Goal: Task Accomplishment & Management: Manage account settings

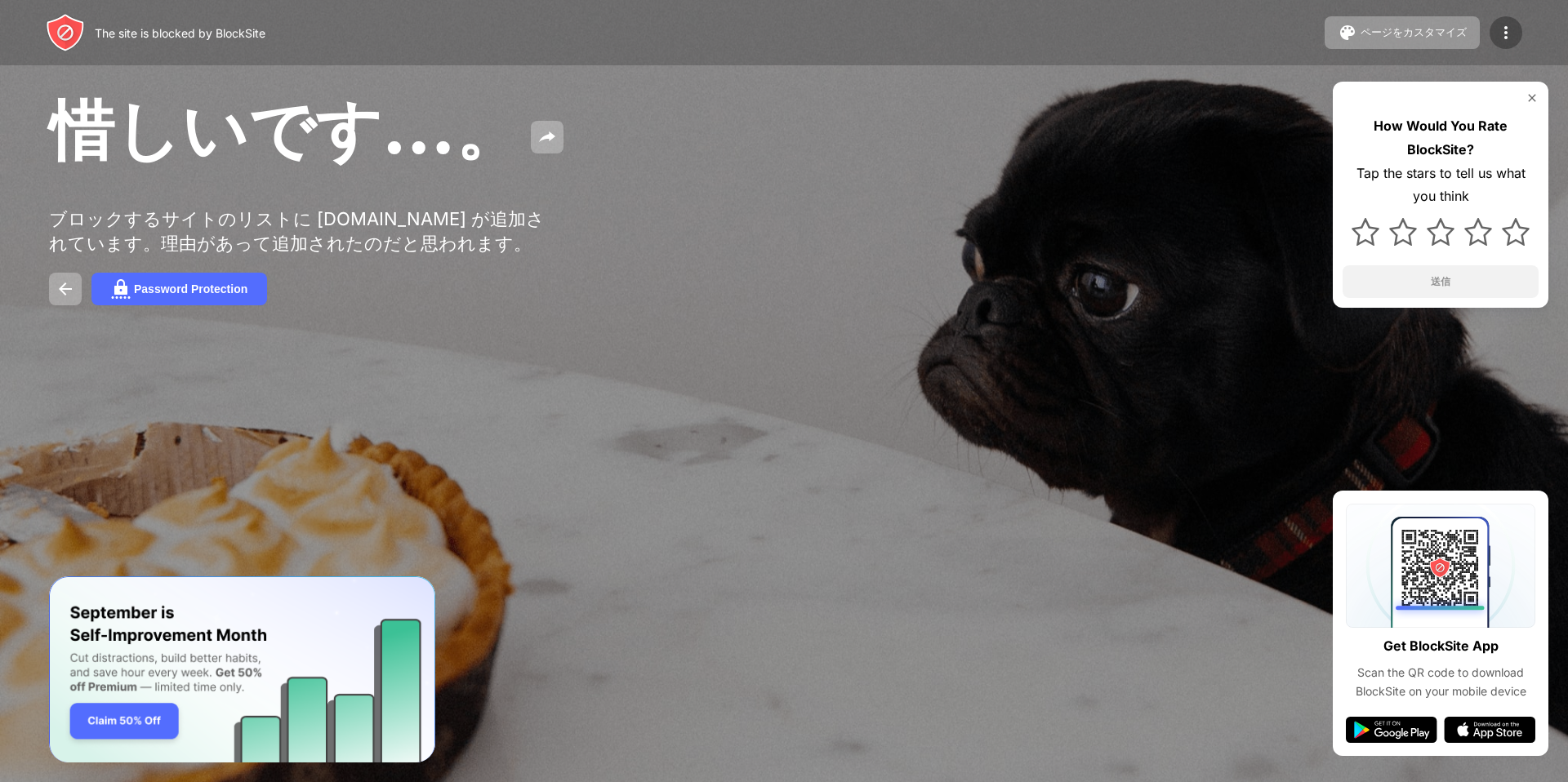
click at [1494, 36] on div at bounding box center [1506, 32] width 33 height 33
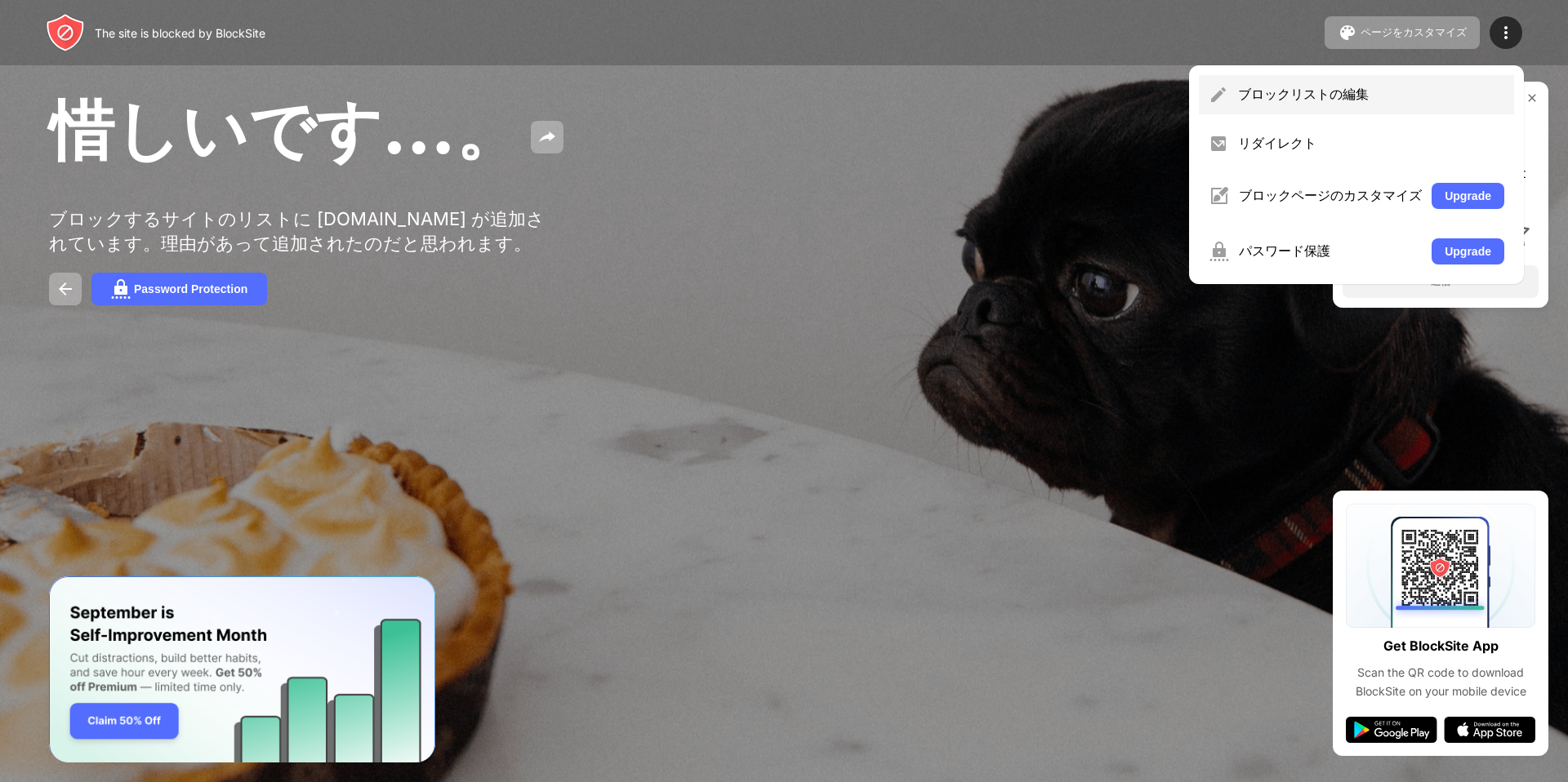
click at [1327, 82] on div "ブロックリストの編集" at bounding box center [1357, 95] width 315 height 40
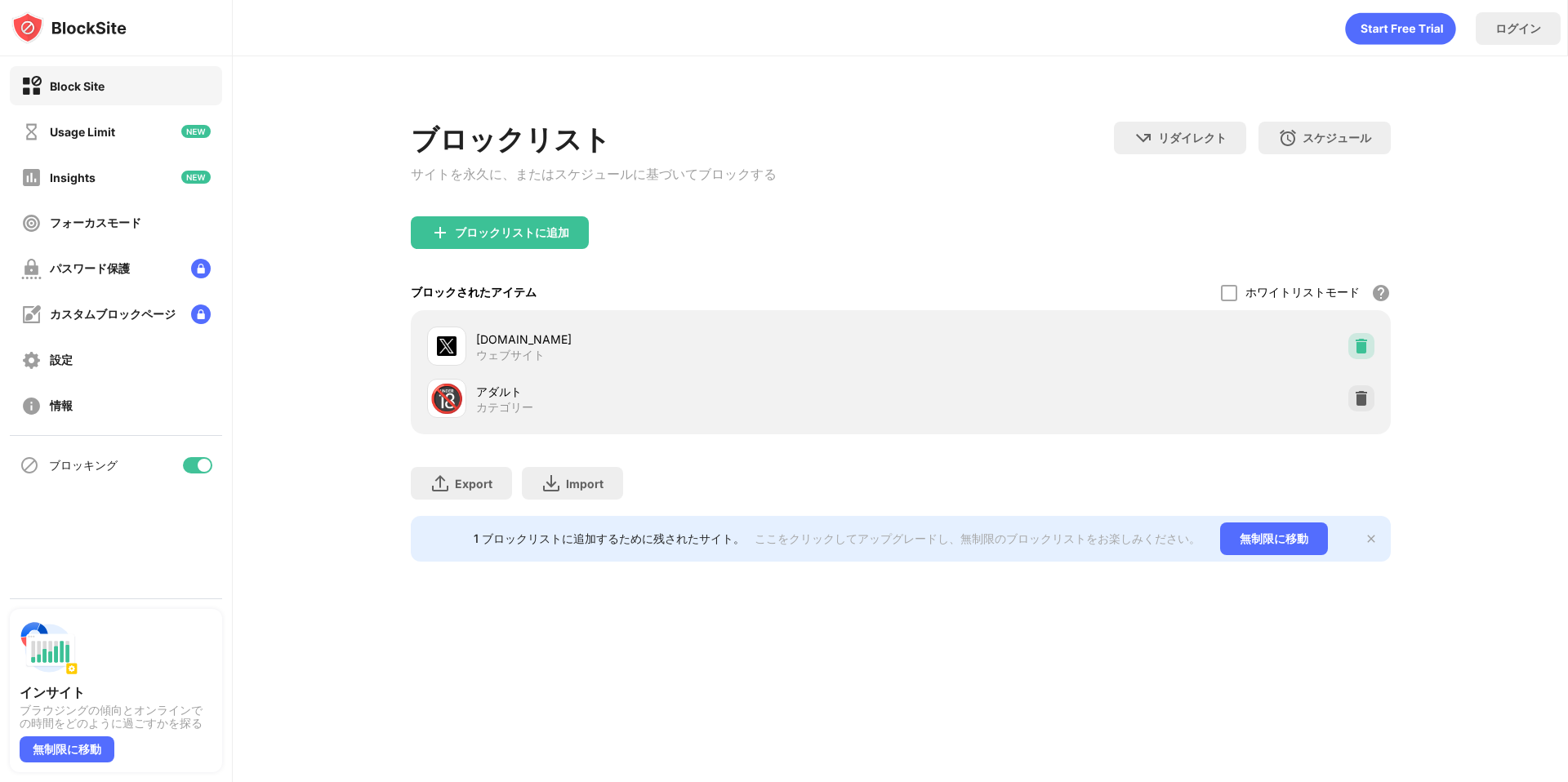
click at [1353, 352] on img at bounding box center [1360, 345] width 16 height 16
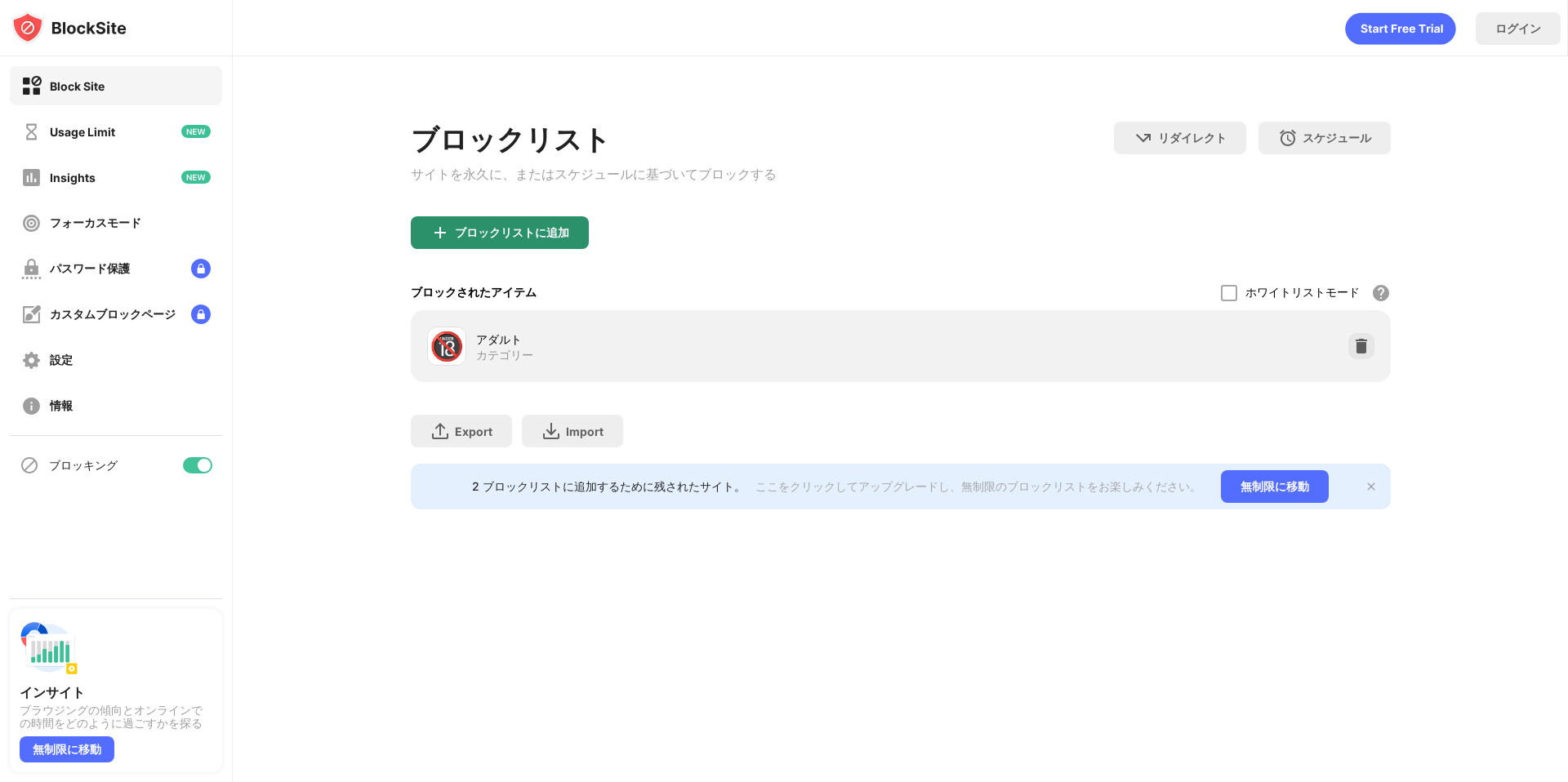
click at [522, 227] on div "ブロックリストに追加" at bounding box center [499, 232] width 178 height 33
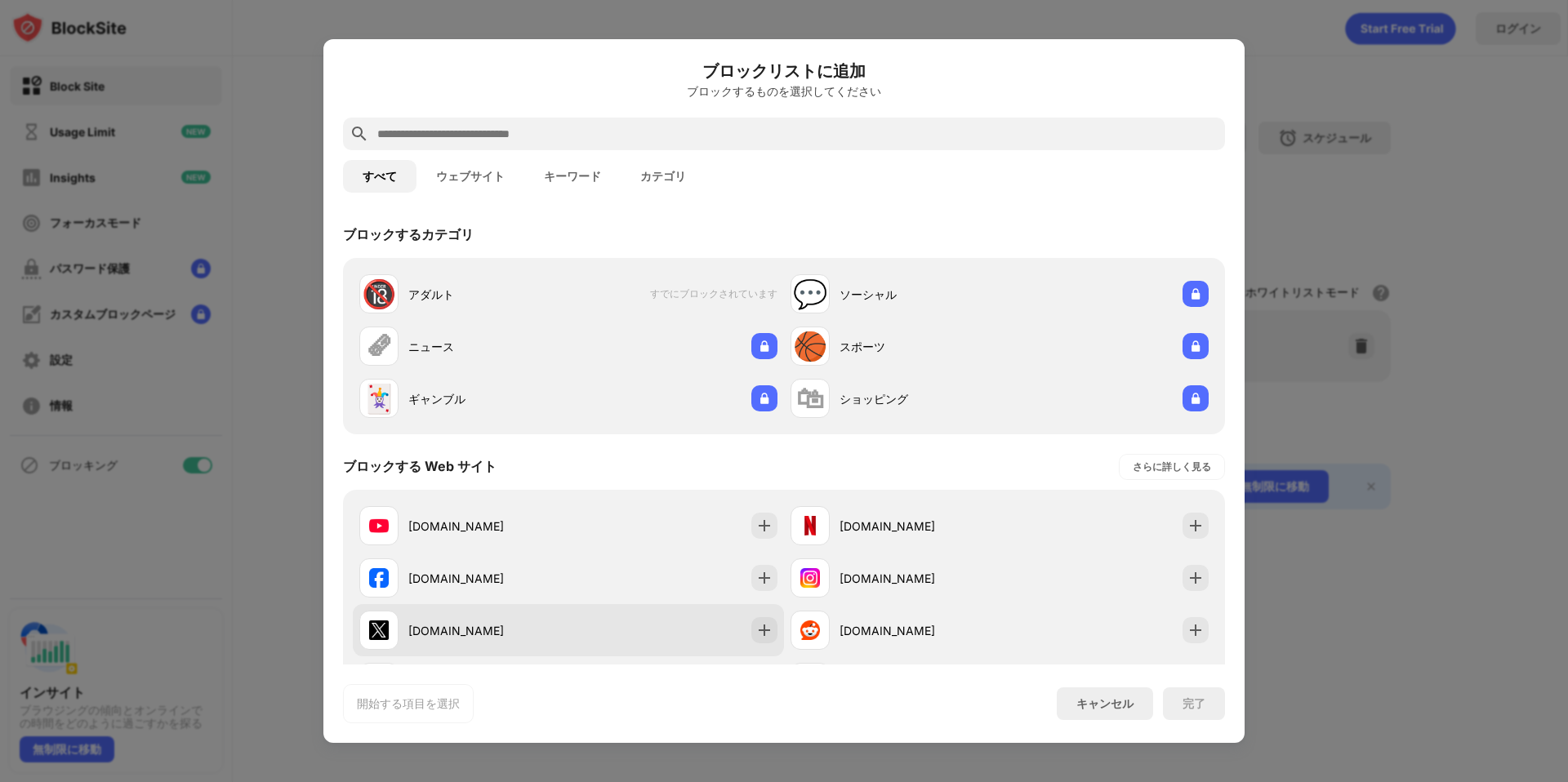
click at [677, 631] on div "[DOMAIN_NAME]" at bounding box center [568, 630] width 431 height 52
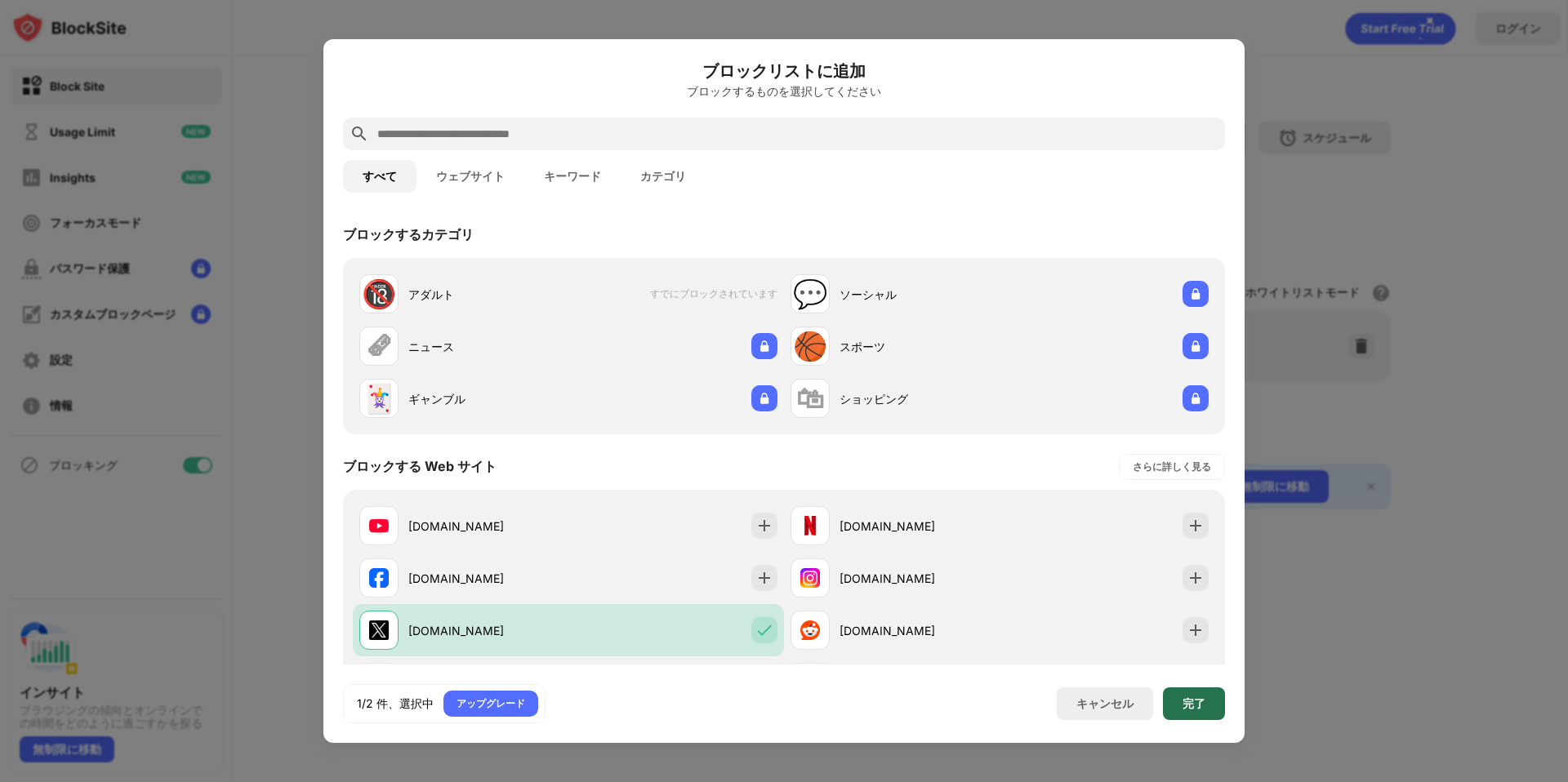
click at [1202, 709] on div "完了" at bounding box center [1194, 704] width 23 height 13
